Goal: Information Seeking & Learning: Find contact information

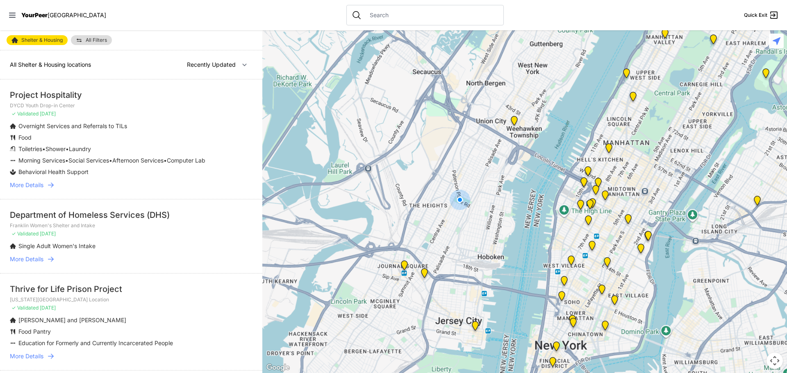
select select "nearby"
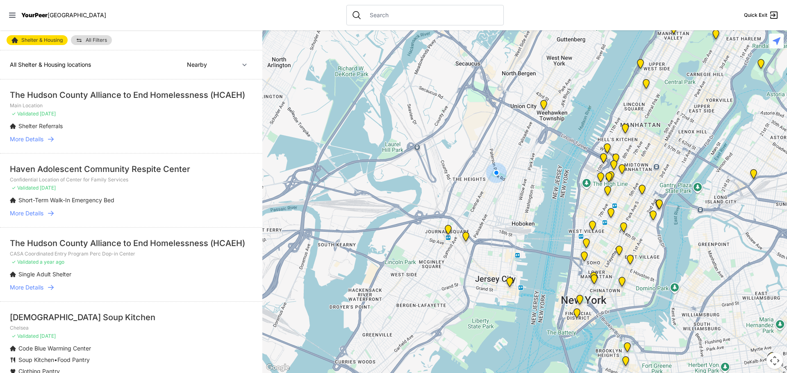
click at [576, 315] on img at bounding box center [577, 315] width 10 height 13
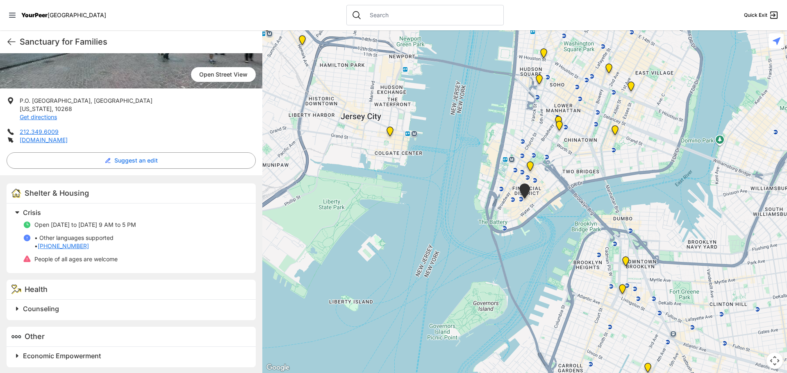
scroll to position [116, 0]
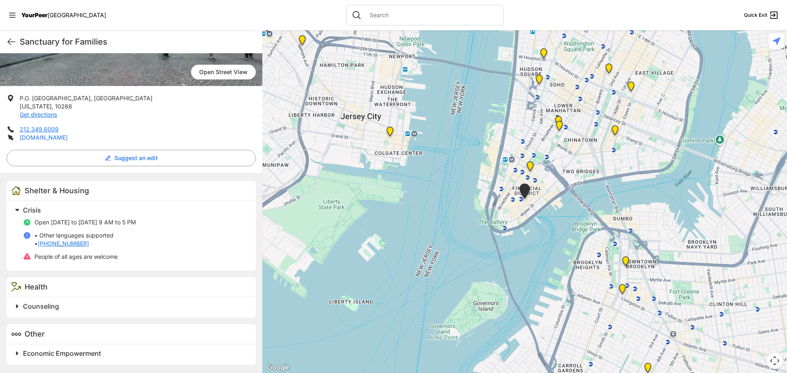
click at [66, 138] on link "sanctuaryforfamilies.org" at bounding box center [44, 137] width 48 height 7
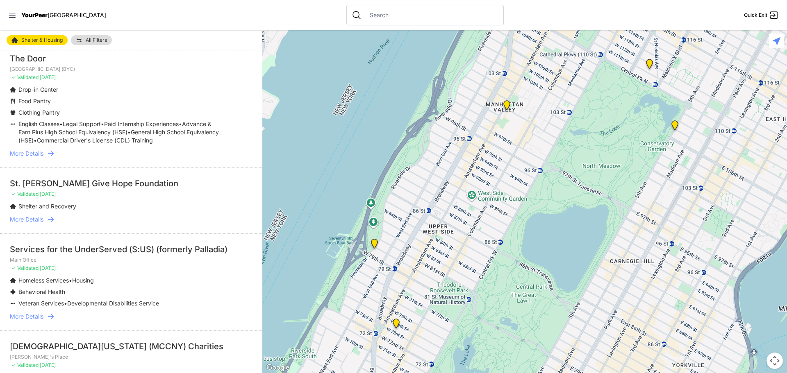
scroll to position [369, 0]
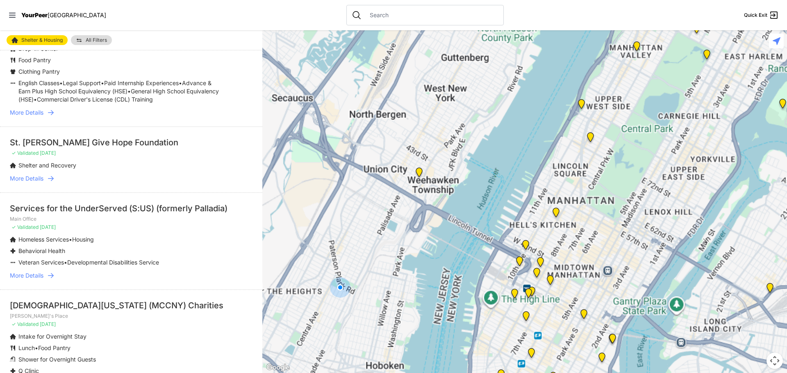
select select "nearby"
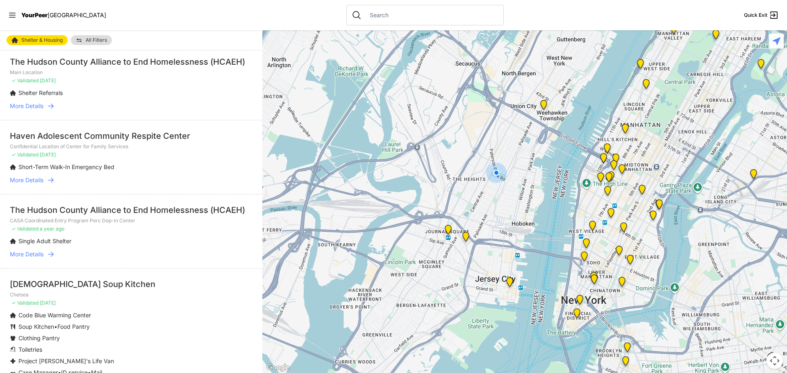
click at [506, 284] on img "St Joseph's and St Mary's Home" at bounding box center [509, 283] width 10 height 13
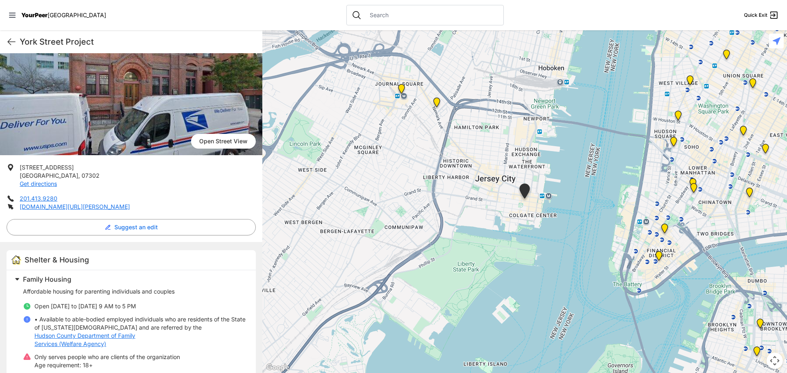
scroll to position [70, 0]
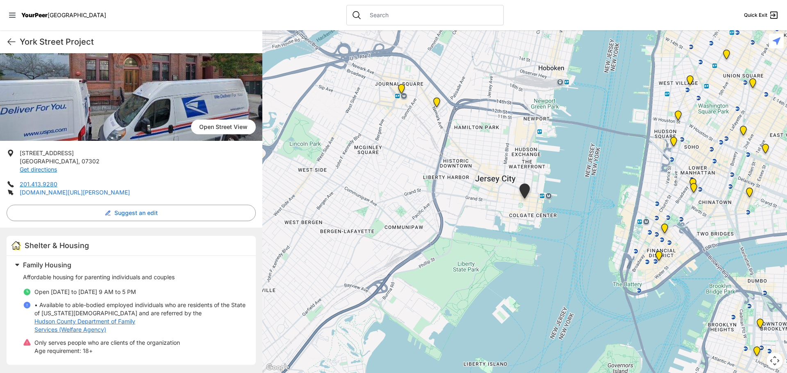
click at [130, 193] on link "[DOMAIN_NAME][URL][PERSON_NAME]" at bounding box center [75, 192] width 110 height 7
click at [11, 39] on icon at bounding box center [11, 42] width 7 height 6
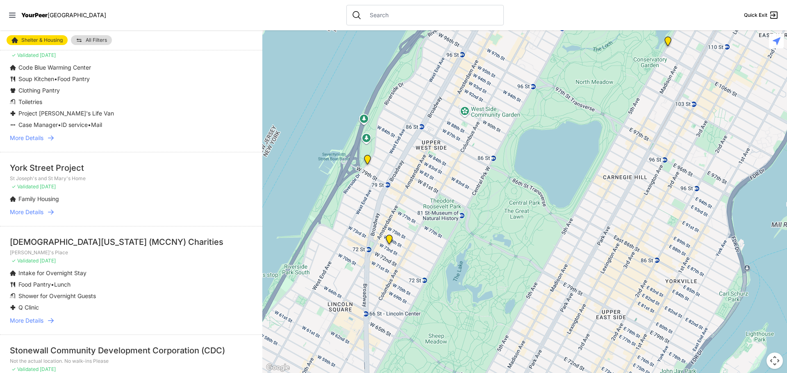
scroll to position [287, 0]
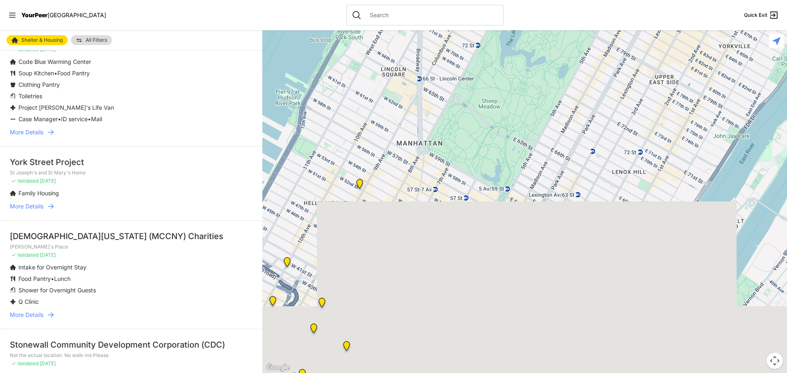
drag, startPoint x: 544, startPoint y: 288, endPoint x: 597, endPoint y: 51, distance: 243.5
click at [597, 51] on div at bounding box center [524, 201] width 524 height 343
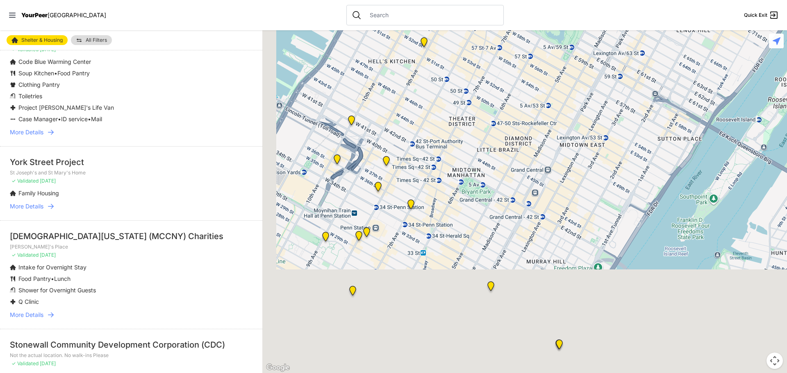
drag, startPoint x: 548, startPoint y: 191, endPoint x: 658, endPoint y: 8, distance: 213.9
click at [658, 8] on div "Close panel YourPeer [GEOGRAPHIC_DATA] Quick Exit Single Adult Families Soup Ki…" at bounding box center [393, 186] width 787 height 373
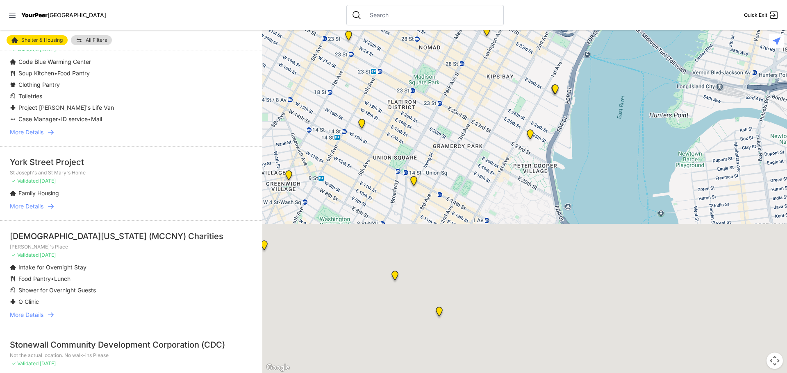
drag, startPoint x: 592, startPoint y: 173, endPoint x: 527, endPoint y: -50, distance: 232.1
click at [527, 0] on html "View map Close panel YourPeer [GEOGRAPHIC_DATA] Quick Exit Single Adult Familie…" at bounding box center [393, 186] width 787 height 373
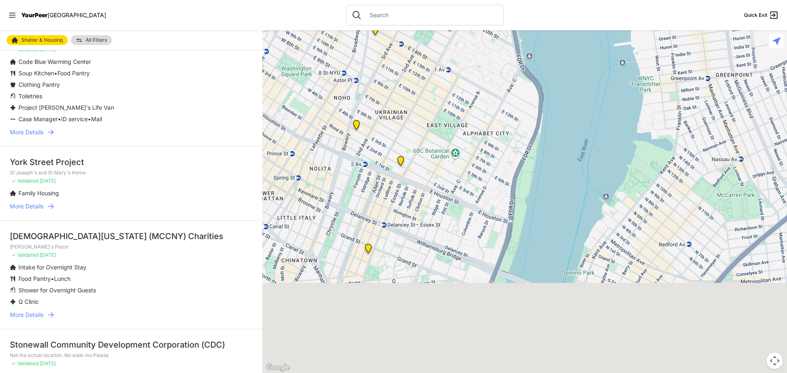
drag, startPoint x: 526, startPoint y: 163, endPoint x: 508, endPoint y: -50, distance: 213.8
click at [508, 0] on html "View map Close panel YourPeer [GEOGRAPHIC_DATA] Quick Exit Single Adult Familie…" at bounding box center [393, 186] width 787 height 373
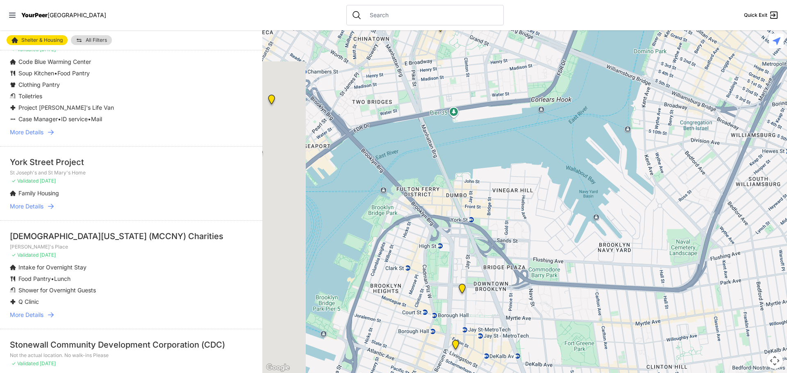
drag, startPoint x: 528, startPoint y: 182, endPoint x: 632, endPoint y: 73, distance: 151.3
click at [632, 73] on div at bounding box center [524, 201] width 524 height 343
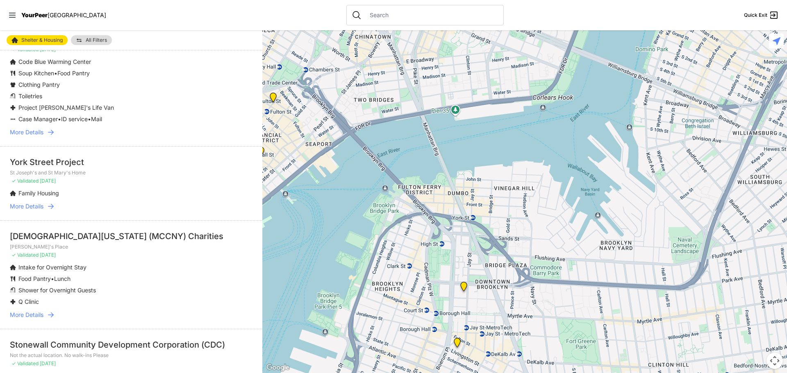
click at [466, 282] on img "Headquarters" at bounding box center [463, 288] width 10 height 13
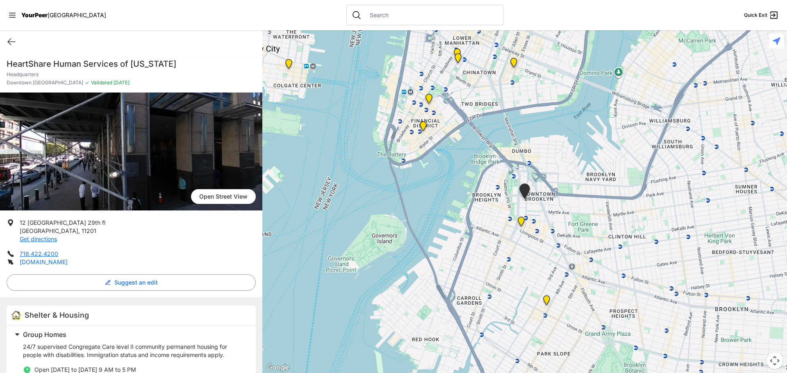
click at [47, 262] on link "[DOMAIN_NAME]" at bounding box center [44, 262] width 48 height 7
